Goal: Browse casually: Explore the website without a specific task or goal

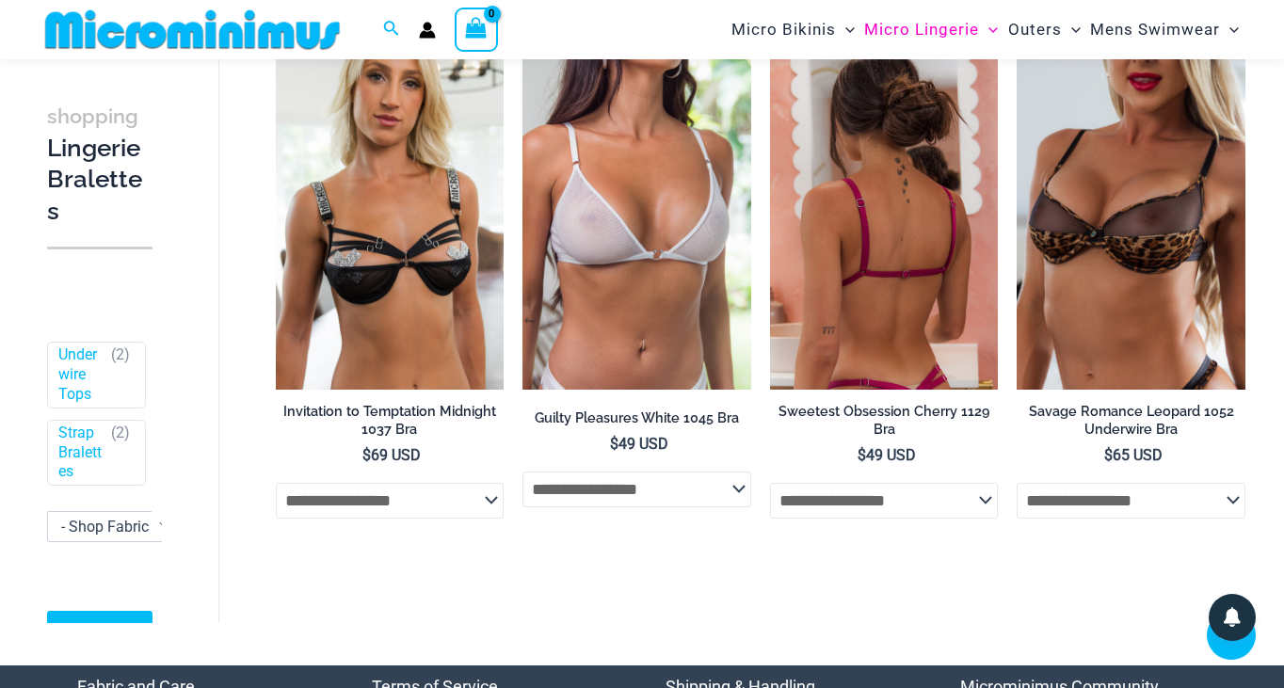
scroll to position [696, 0]
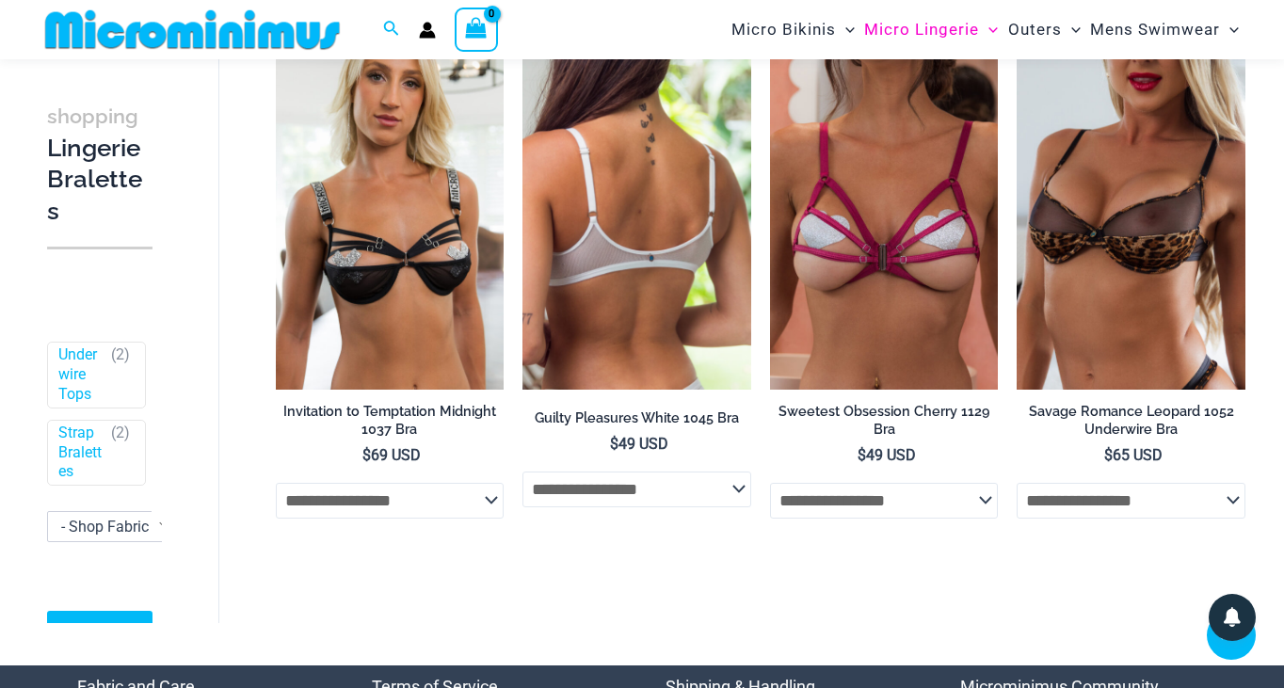
click at [661, 296] on img at bounding box center [636, 218] width 229 height 343
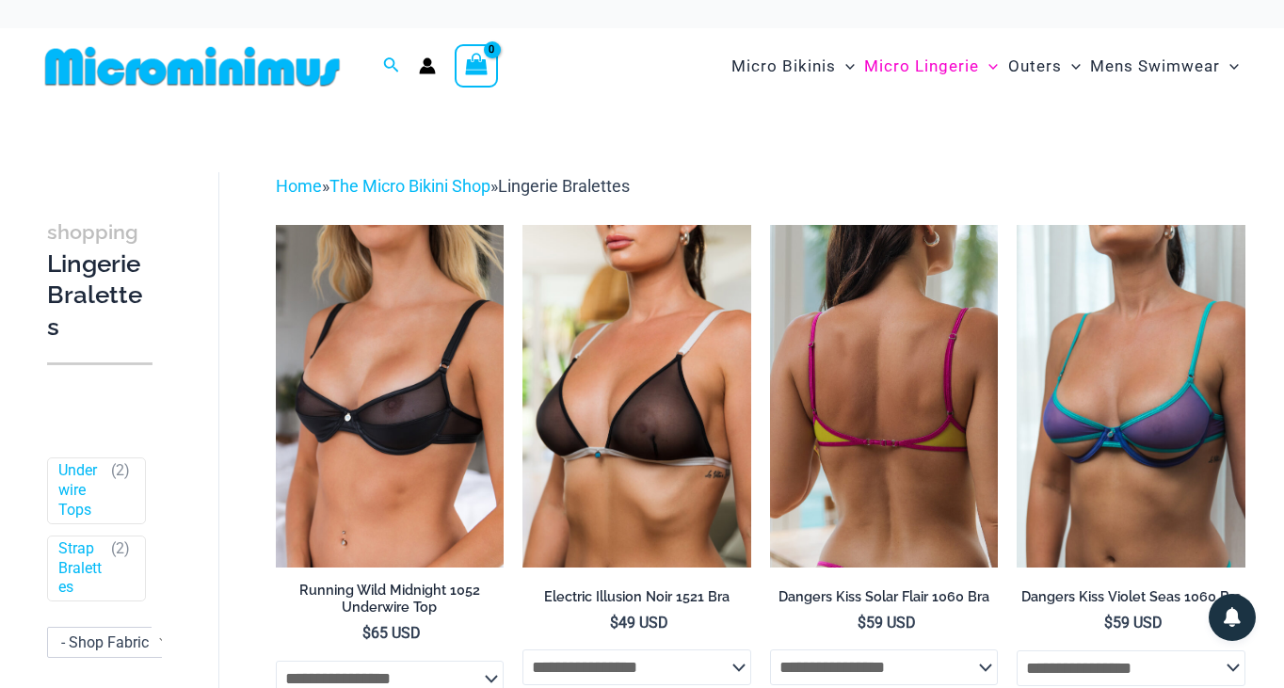
scroll to position [0, 0]
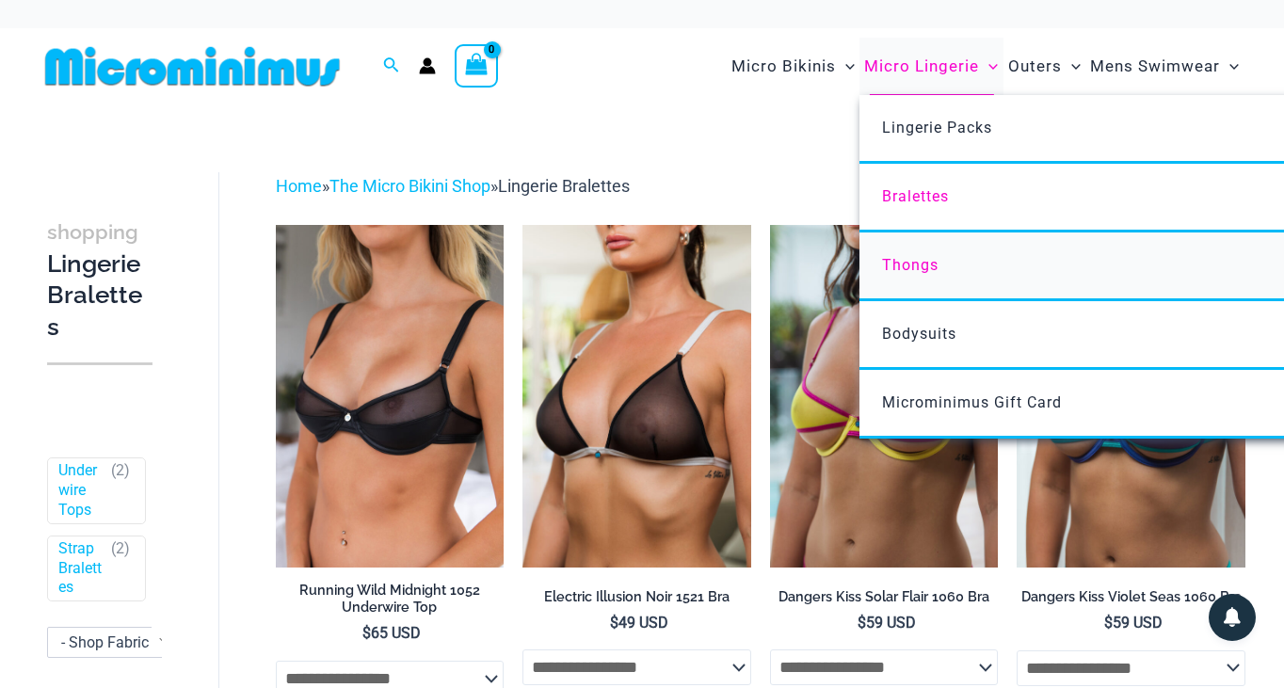
click at [923, 266] on span "Thongs" at bounding box center [910, 265] width 56 height 18
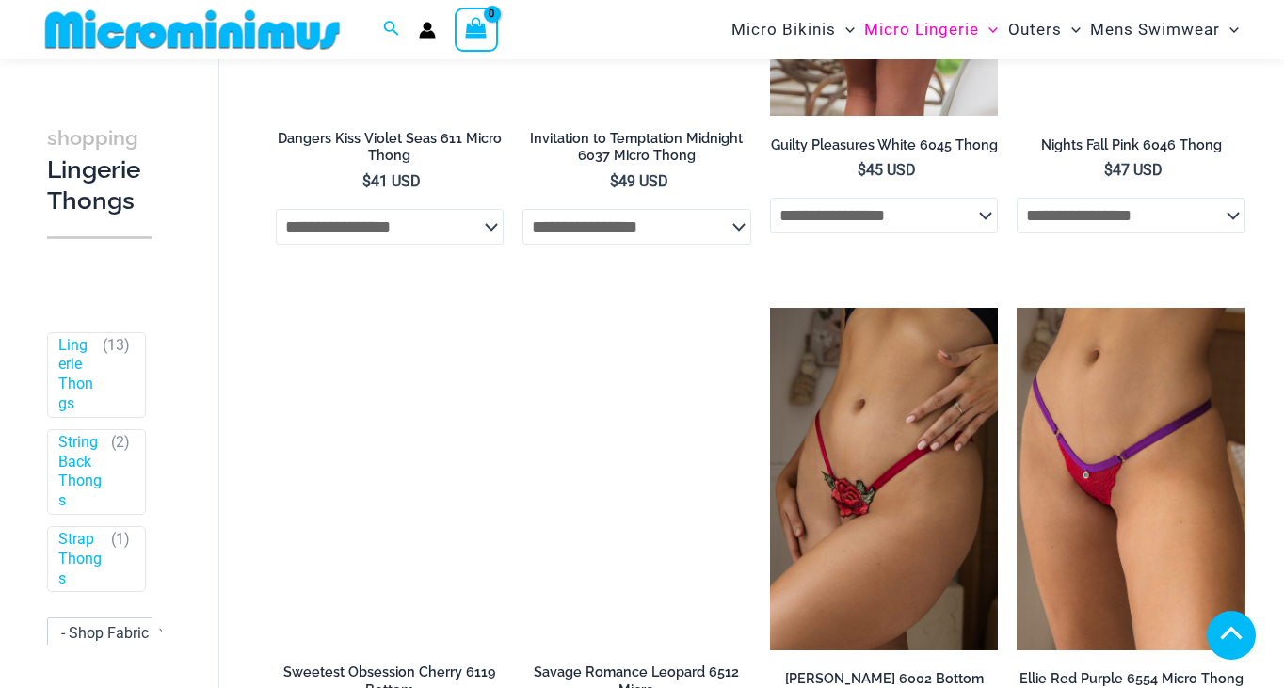
scroll to position [1511, 0]
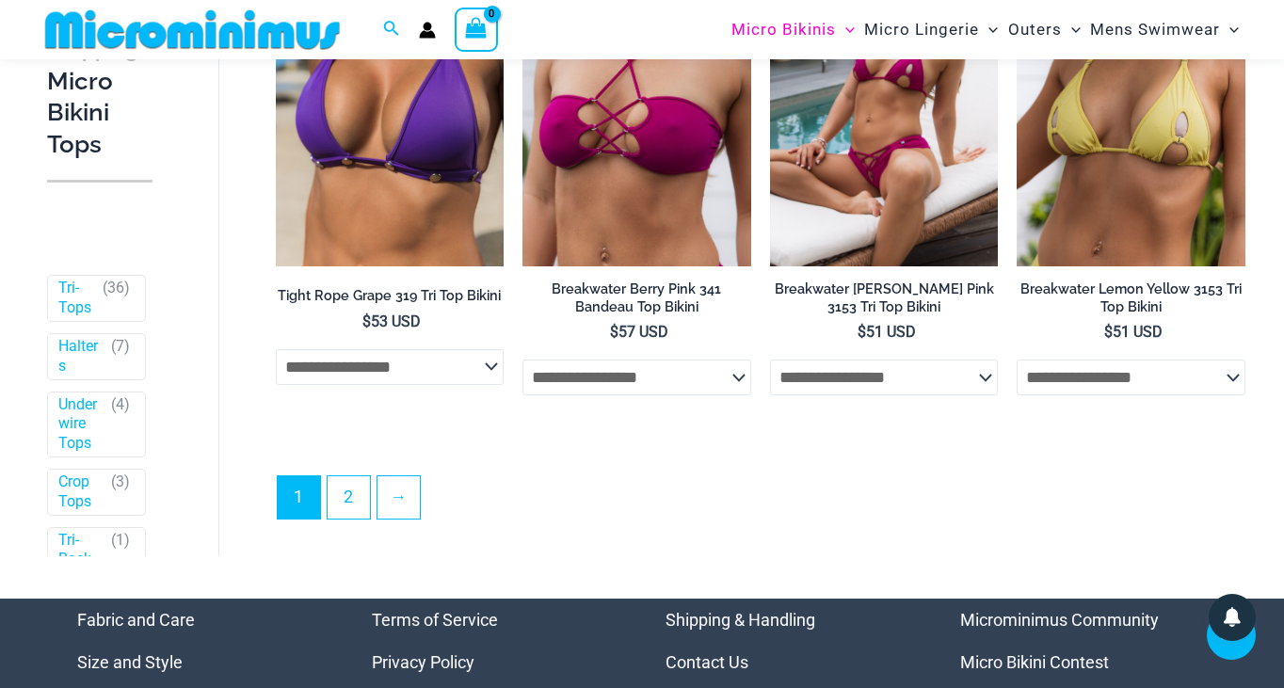
scroll to position [4584, 0]
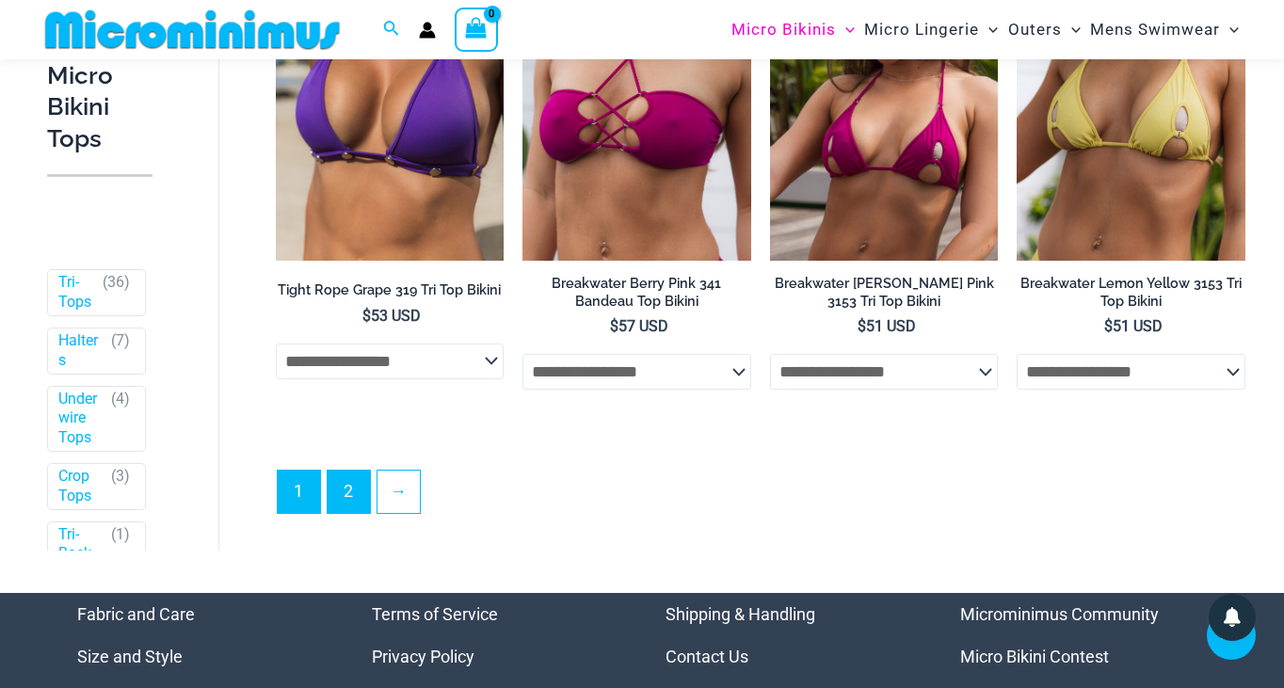
click at [346, 471] on link "2" at bounding box center [349, 492] width 42 height 42
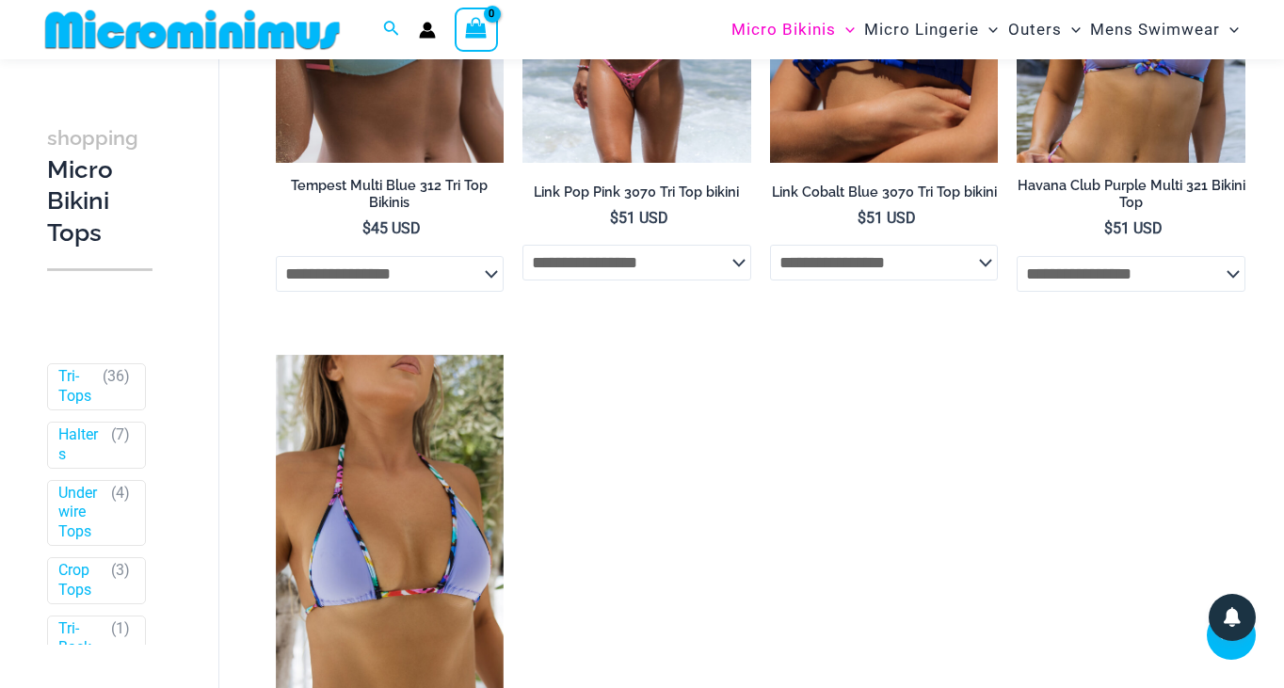
scroll to position [2548, 0]
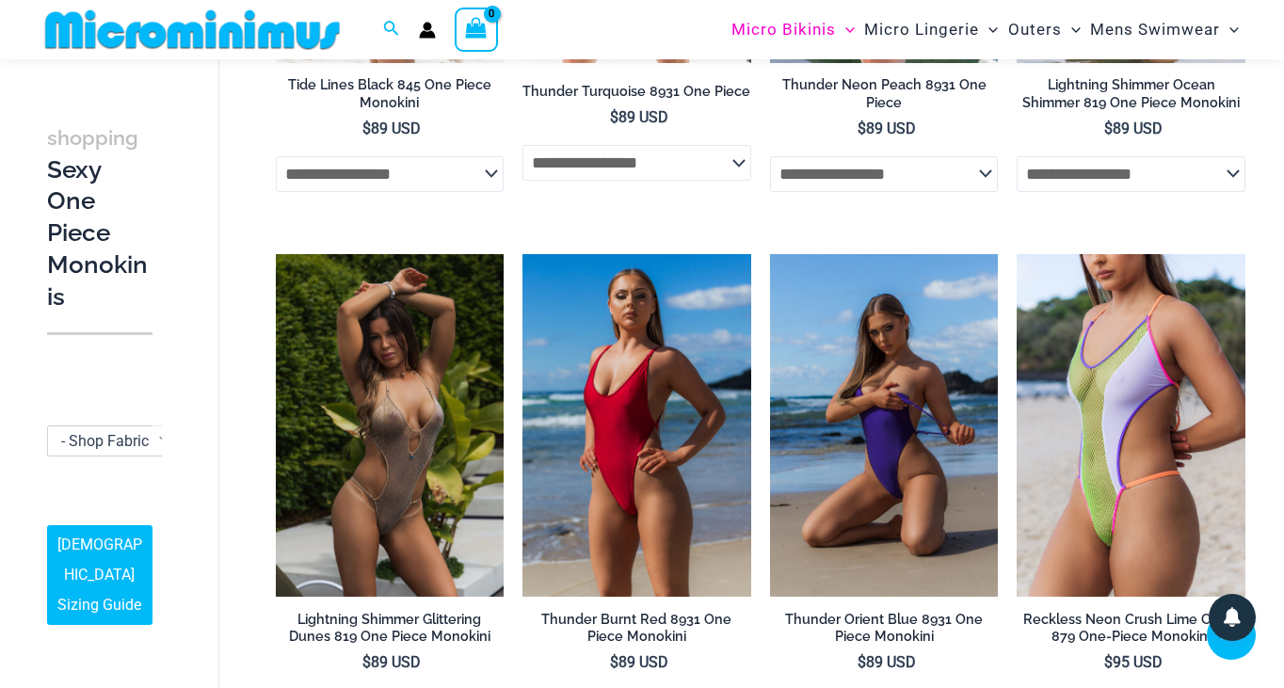
scroll to position [2695, 0]
